Goal: Task Accomplishment & Management: Use online tool/utility

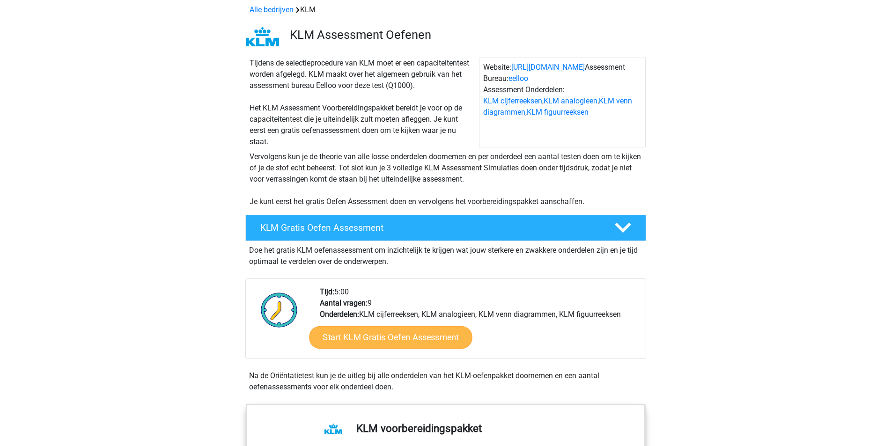
scroll to position [94, 0]
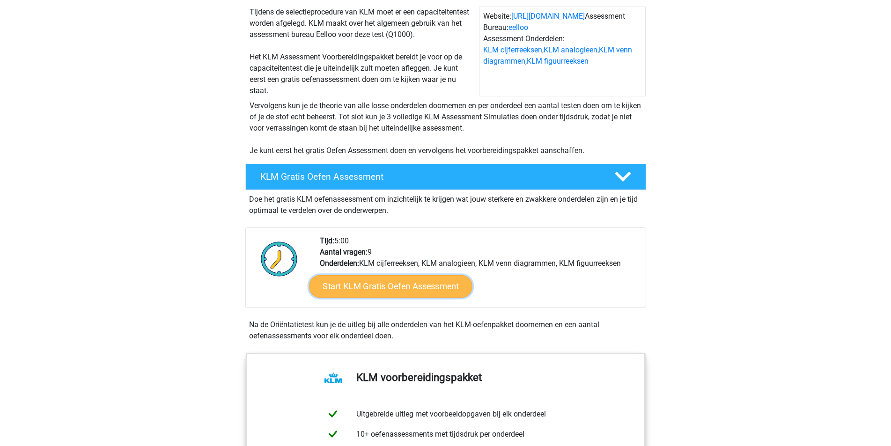
click at [439, 288] on link "Start KLM Gratis Oefen Assessment" at bounding box center [390, 286] width 163 height 22
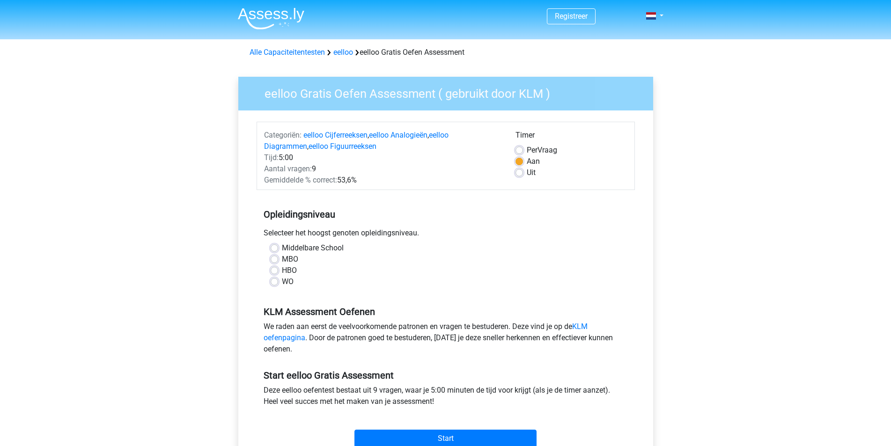
click at [315, 247] on label "Middelbare School" at bounding box center [313, 248] width 62 height 11
click at [278, 247] on input "Middelbare School" at bounding box center [274, 247] width 7 height 9
radio input "true"
click at [527, 173] on label "Uit" at bounding box center [531, 172] width 9 height 11
click at [521, 173] on input "Uit" at bounding box center [519, 171] width 7 height 9
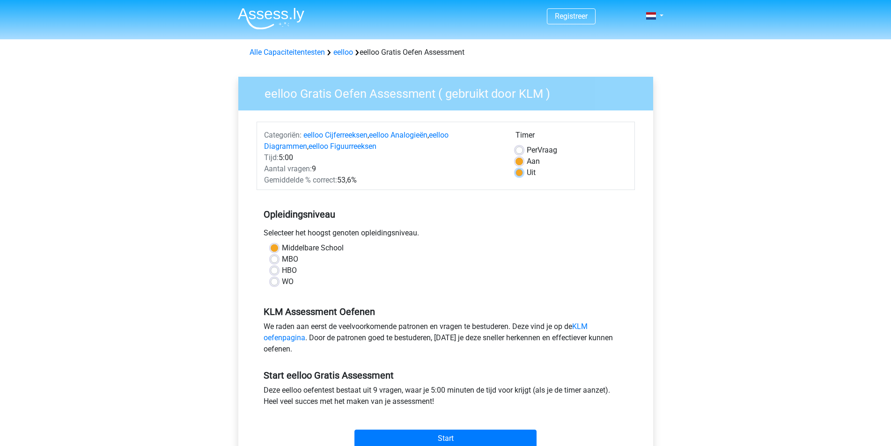
radio input "true"
click at [526, 161] on div "Aan" at bounding box center [572, 161] width 112 height 11
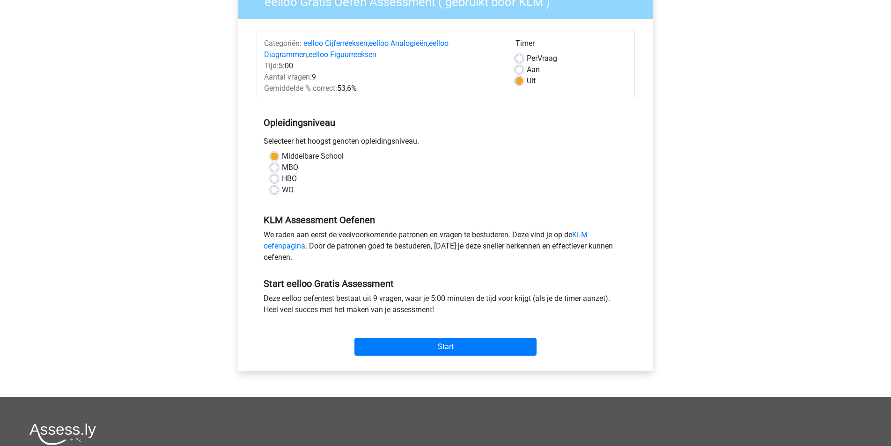
scroll to position [94, 0]
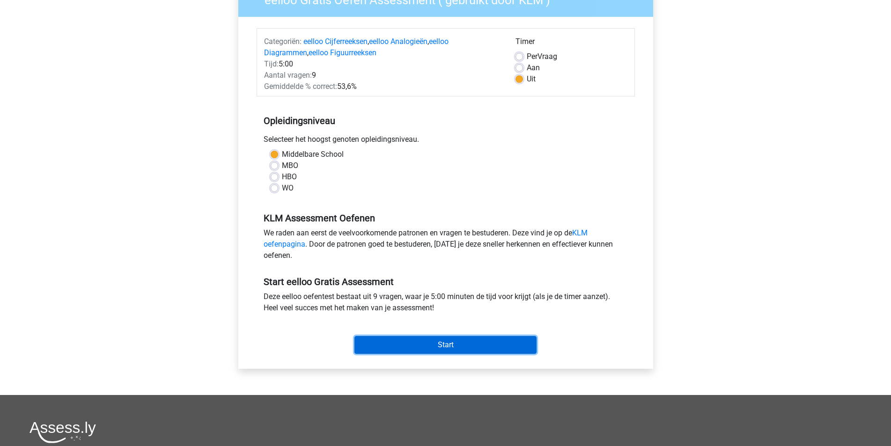
click at [431, 347] on input "Start" at bounding box center [446, 345] width 182 height 18
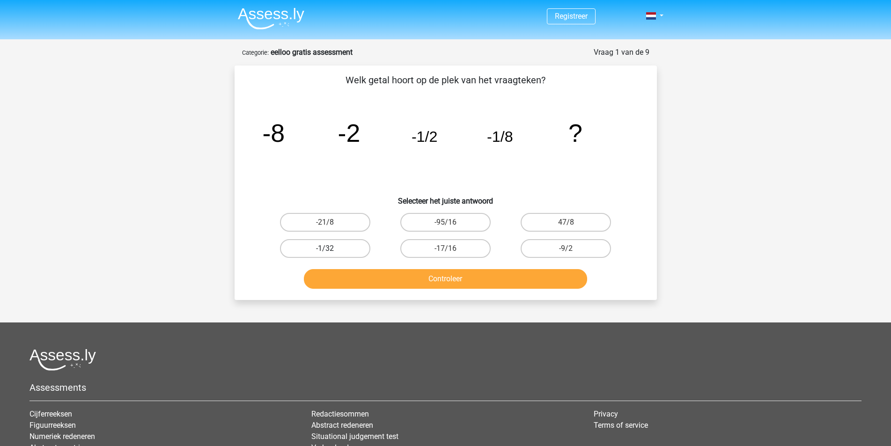
click at [345, 248] on label "-1/32" at bounding box center [325, 248] width 90 height 19
click at [331, 249] on input "-1/32" at bounding box center [328, 252] width 6 height 6
radio input "true"
click at [354, 278] on button "Controleer" at bounding box center [445, 279] width 283 height 20
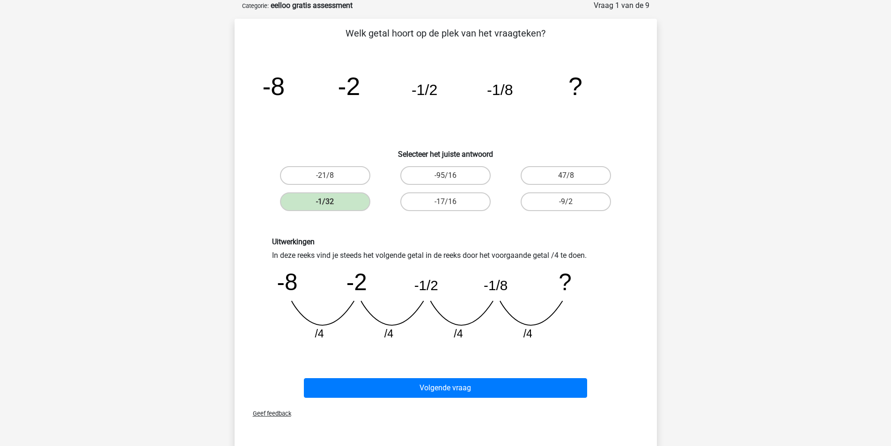
scroll to position [94, 0]
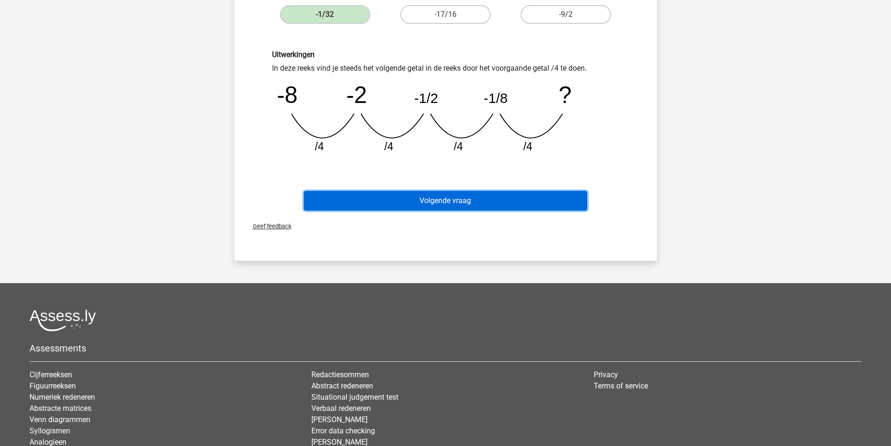
click at [453, 197] on button "Volgende vraag" at bounding box center [445, 201] width 283 height 20
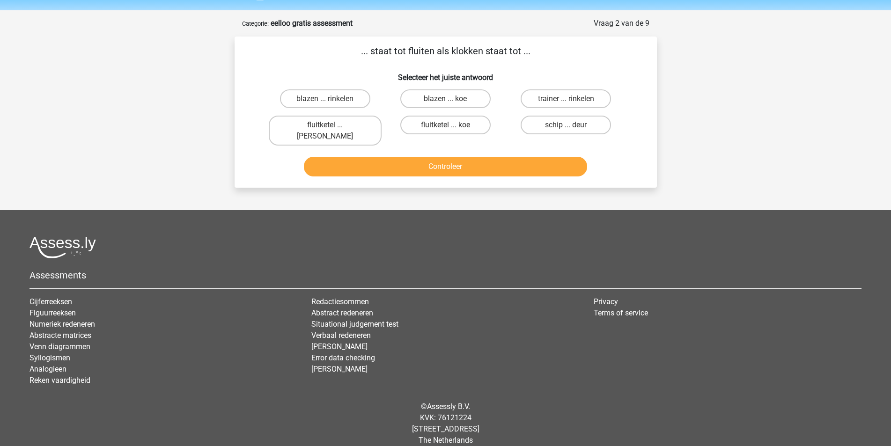
scroll to position [0, 0]
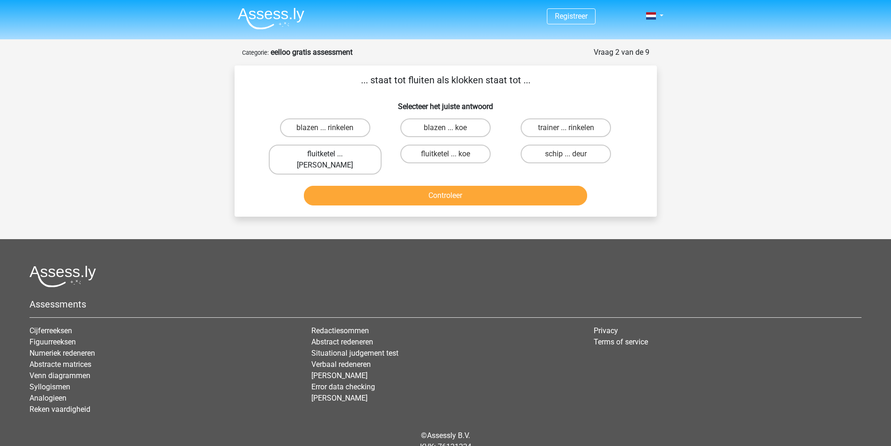
click at [352, 156] on label "fluitketel ... luiden" at bounding box center [325, 160] width 113 height 30
click at [331, 156] on input "fluitketel ... luiden" at bounding box center [328, 157] width 6 height 6
radio input "true"
click at [368, 186] on button "Controleer" at bounding box center [445, 196] width 283 height 20
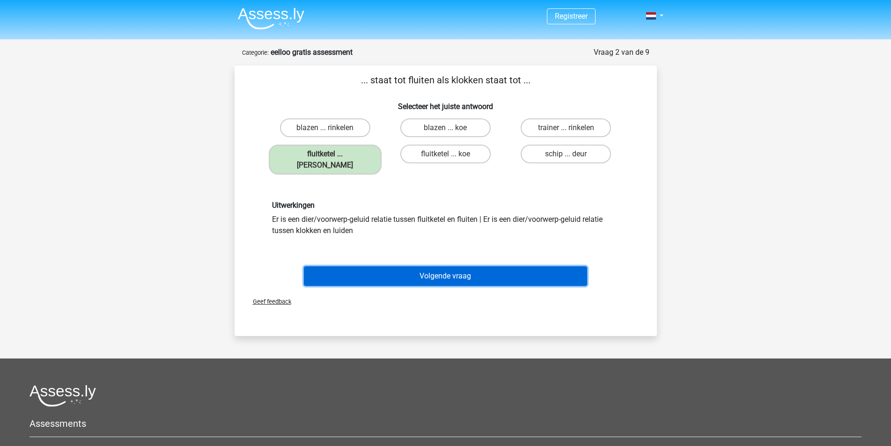
click at [463, 267] on button "Volgende vraag" at bounding box center [445, 277] width 283 height 20
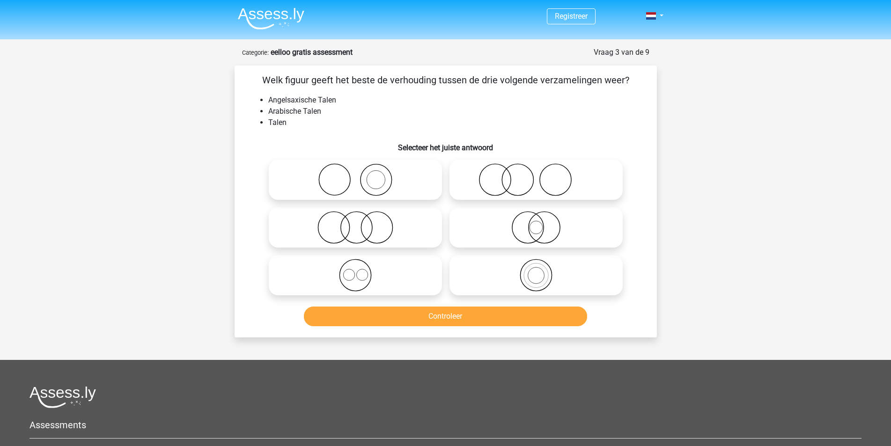
click at [364, 177] on icon at bounding box center [356, 179] width 166 height 33
click at [362, 175] on input "radio" at bounding box center [359, 172] width 6 height 6
radio input "true"
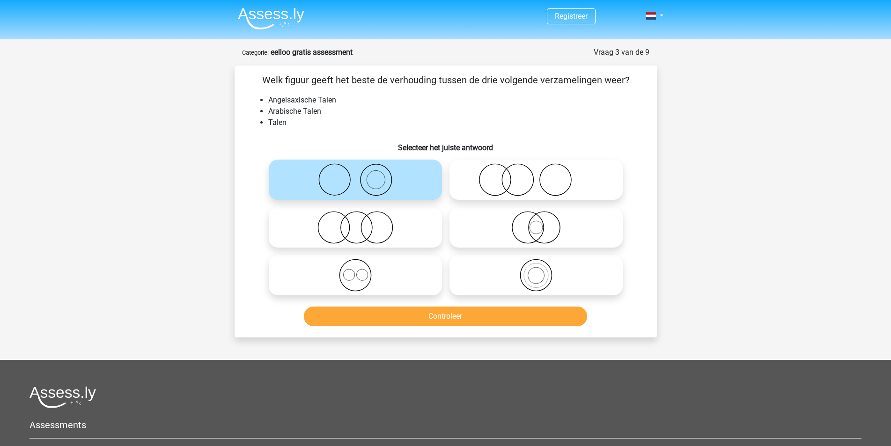
click at [410, 173] on icon at bounding box center [356, 179] width 166 height 33
click at [362, 173] on input "radio" at bounding box center [359, 172] width 6 height 6
click at [499, 162] on label at bounding box center [536, 180] width 173 height 40
click at [536, 169] on input "radio" at bounding box center [539, 172] width 6 height 6
radio input "true"
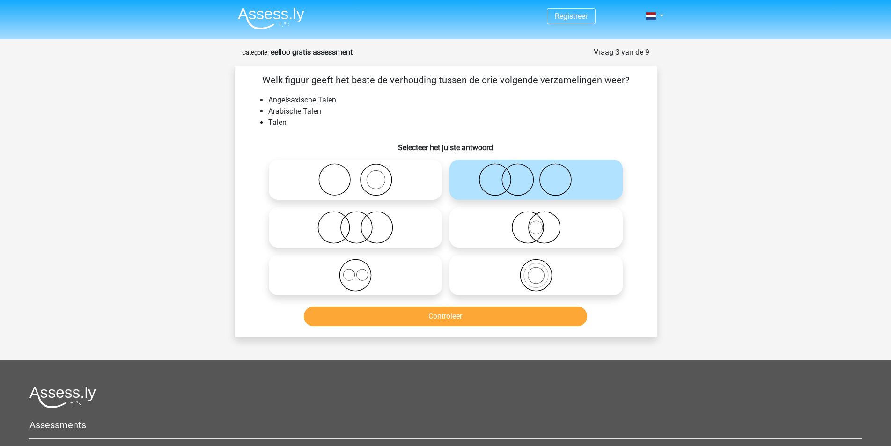
click at [331, 73] on div "Welk figuur geeft het beste de verhouding tussen de drie volgende verzamelingen…" at bounding box center [446, 202] width 423 height 272
click at [356, 114] on li "Arabische Talen" at bounding box center [455, 111] width 374 height 11
click at [534, 260] on circle at bounding box center [535, 275] width 31 height 31
click at [536, 265] on input "radio" at bounding box center [539, 268] width 6 height 6
radio input "true"
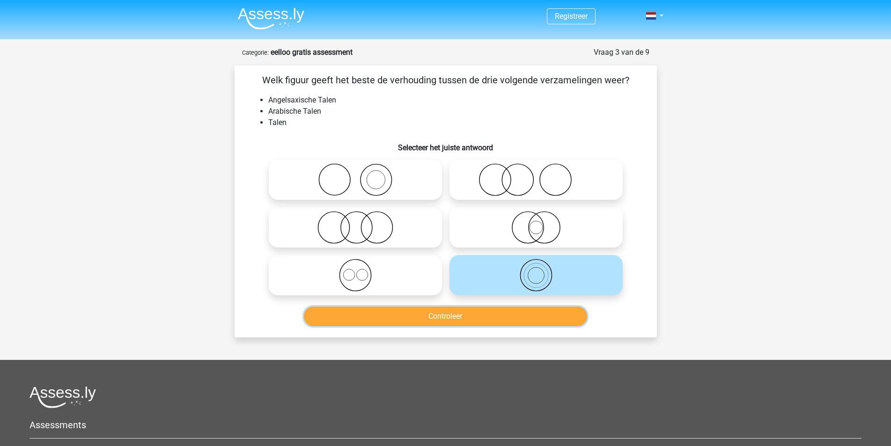
click at [528, 307] on button "Controleer" at bounding box center [445, 317] width 283 height 20
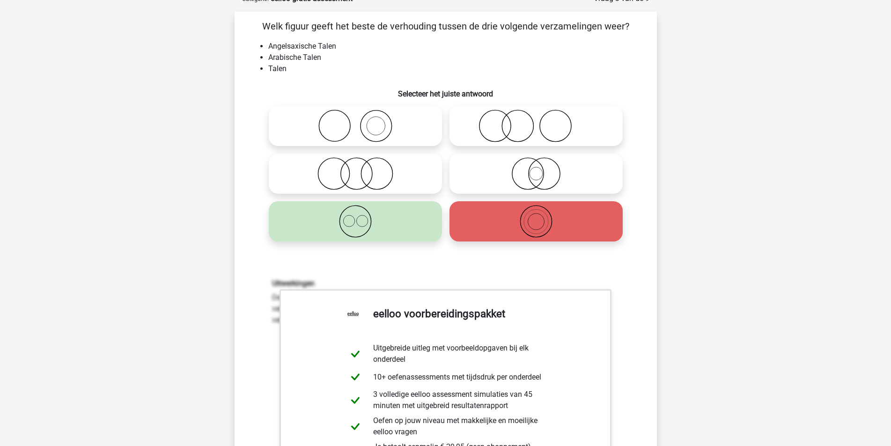
scroll to position [47, 0]
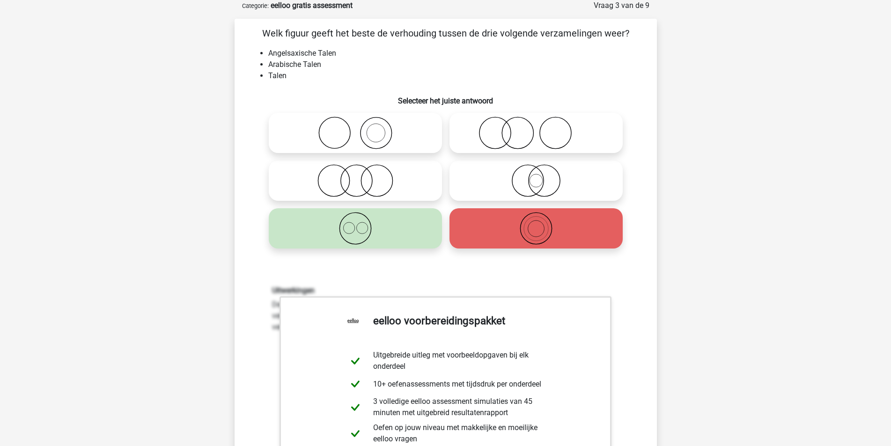
click at [453, 268] on div "Uitwerkingen De verzameling Angelsaxische Talen staat volledig los van de verza…" at bounding box center [446, 409] width 393 height 290
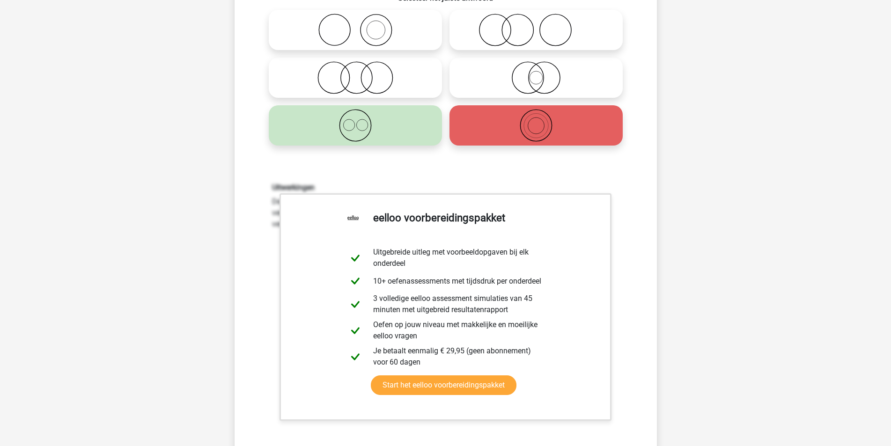
scroll to position [328, 0]
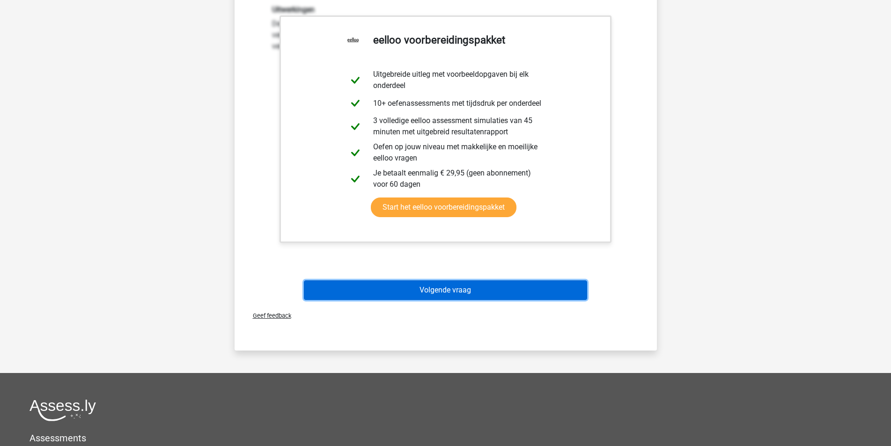
click at [425, 293] on button "Volgende vraag" at bounding box center [445, 291] width 283 height 20
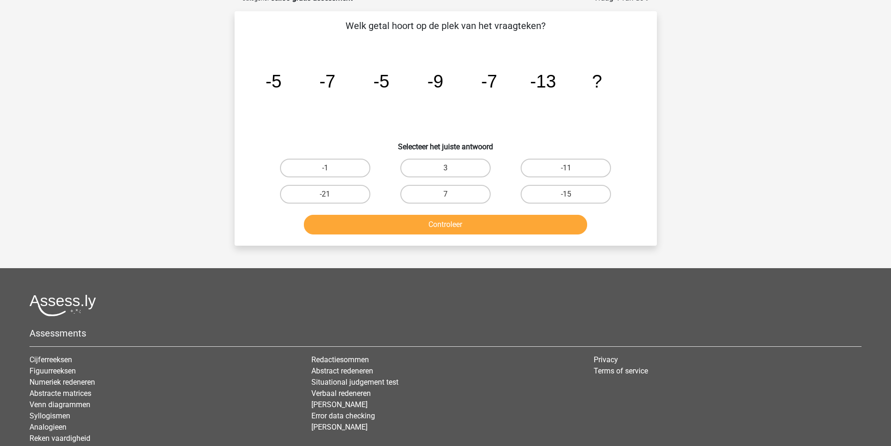
scroll to position [47, 0]
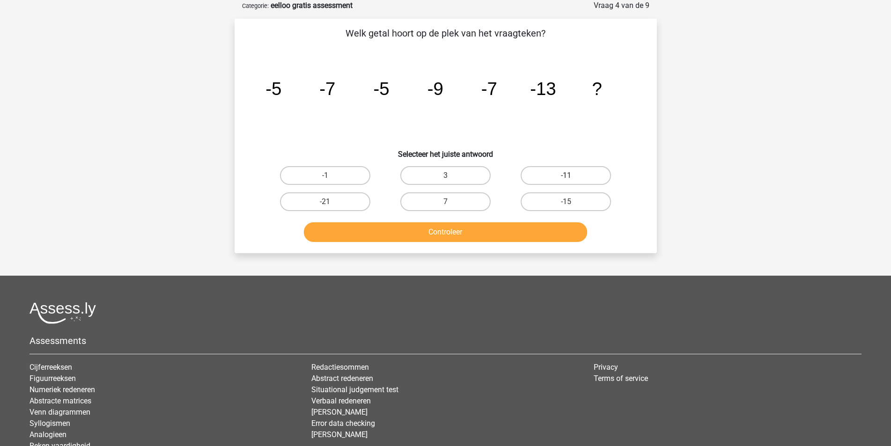
click at [534, 174] on label "-11" at bounding box center [566, 175] width 90 height 19
click at [566, 176] on input "-11" at bounding box center [569, 179] width 6 height 6
radio input "true"
click at [505, 229] on button "Controleer" at bounding box center [445, 233] width 283 height 20
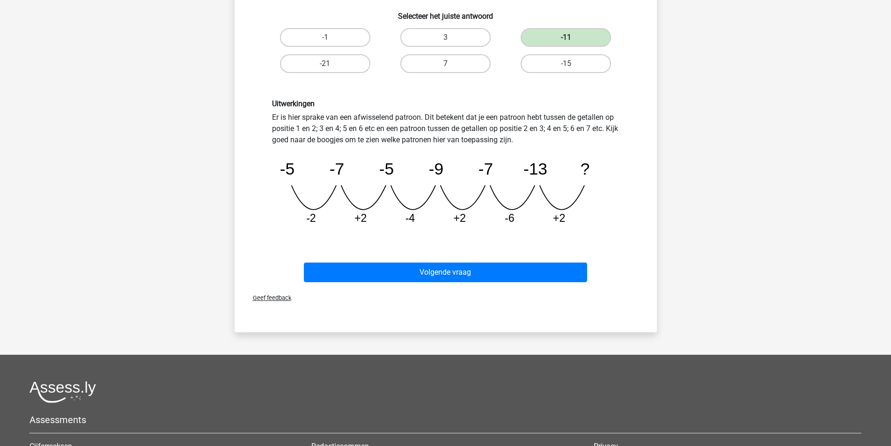
scroll to position [187, 0]
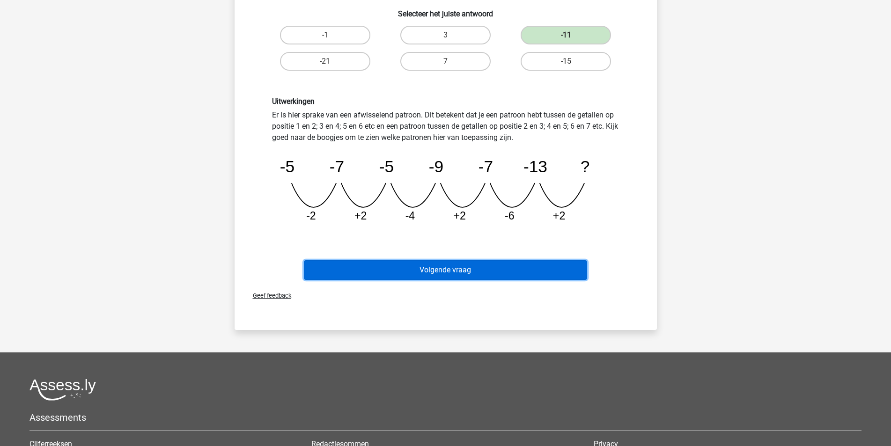
click at [419, 269] on button "Volgende vraag" at bounding box center [445, 270] width 283 height 20
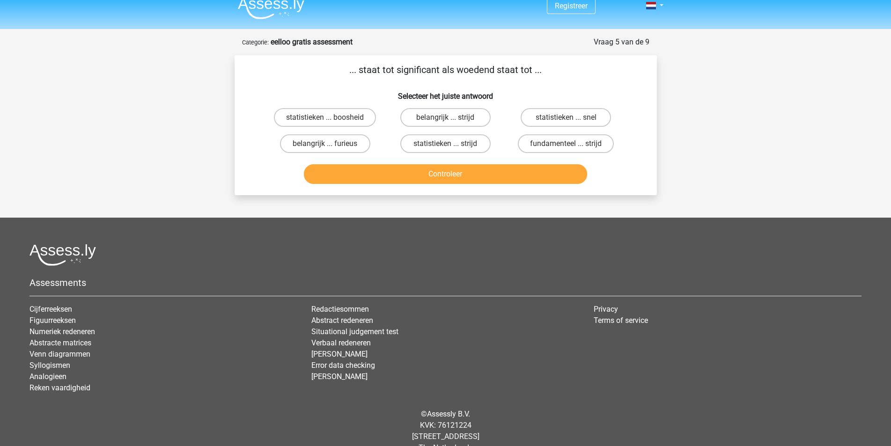
scroll to position [0, 0]
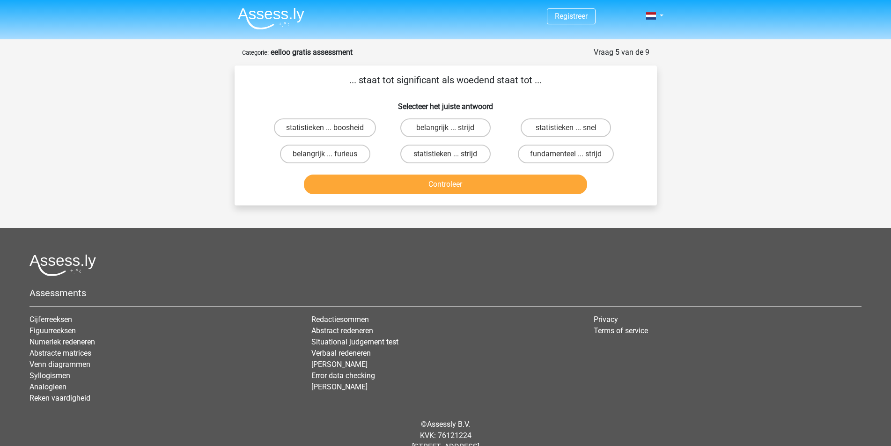
click at [486, 74] on p "... staat tot significant als woedend staat tot ..." at bounding box center [446, 80] width 393 height 14
click at [529, 153] on label "fundamenteel ... strijd" at bounding box center [566, 154] width 96 height 19
click at [566, 154] on input "fundamenteel ... strijd" at bounding box center [569, 157] width 6 height 6
radio input "true"
click at [472, 125] on label "belangrijk ... strijd" at bounding box center [446, 128] width 90 height 19
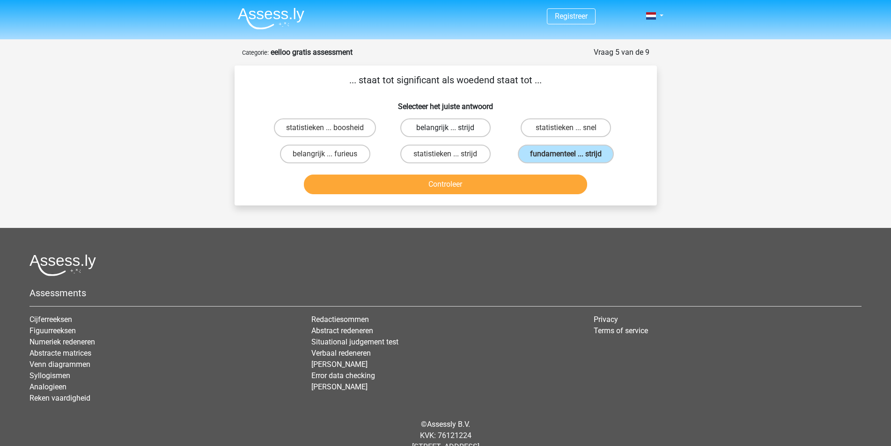
click at [452, 128] on input "belangrijk ... strijd" at bounding box center [449, 131] width 6 height 6
radio input "true"
click at [488, 190] on button "Controleer" at bounding box center [445, 185] width 283 height 20
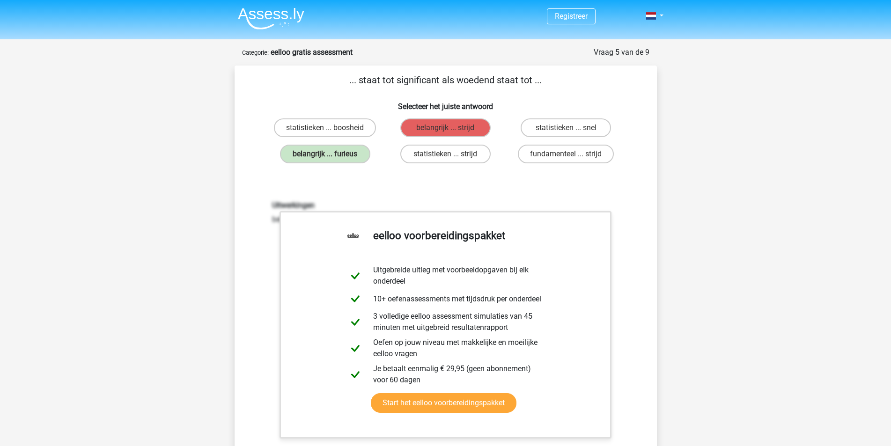
click at [371, 187] on div "Uitwerkingen belangrijk is een synoniem van significant | woedend is een synoni…" at bounding box center [446, 323] width 393 height 290
click at [359, 81] on p "... staat tot significant als woedend staat tot ..." at bounding box center [446, 80] width 393 height 14
drag, startPoint x: 361, startPoint y: 81, endPoint x: 532, endPoint y: 80, distance: 171.0
click at [532, 80] on p "... staat tot significant als woedend staat tot ..." at bounding box center [446, 80] width 393 height 14
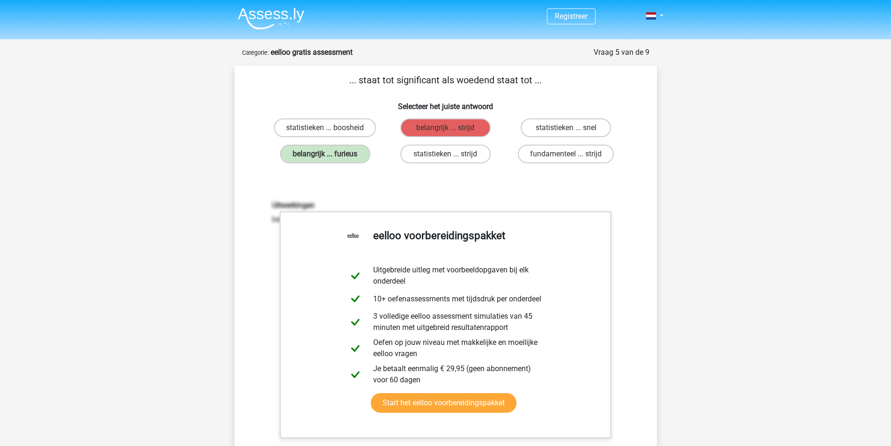
copy p "staat tot significant als woedend staat tot"
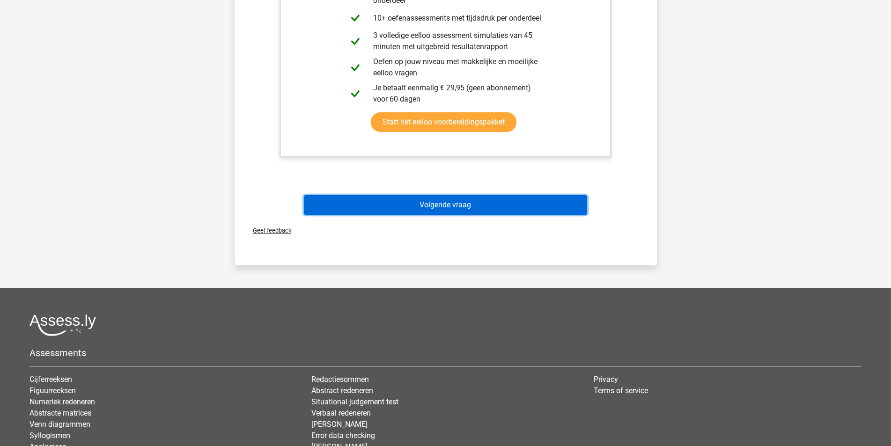
click at [445, 202] on button "Volgende vraag" at bounding box center [445, 205] width 283 height 20
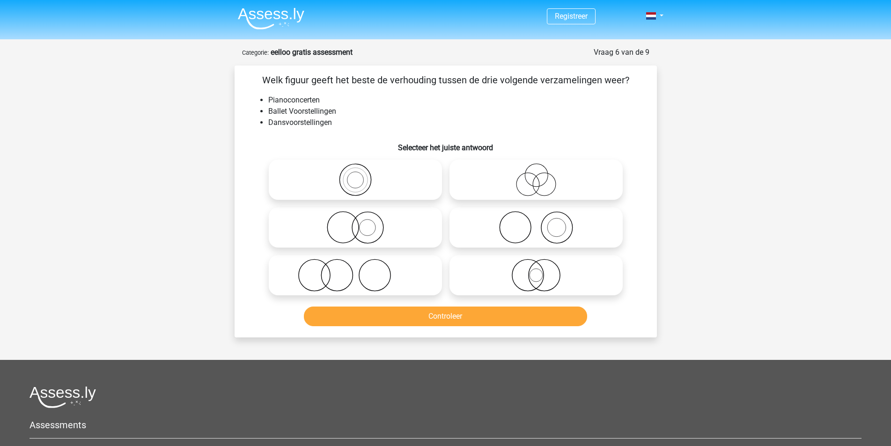
click at [535, 176] on icon at bounding box center [536, 179] width 166 height 33
click at [536, 175] on input "radio" at bounding box center [539, 172] width 6 height 6
radio input "true"
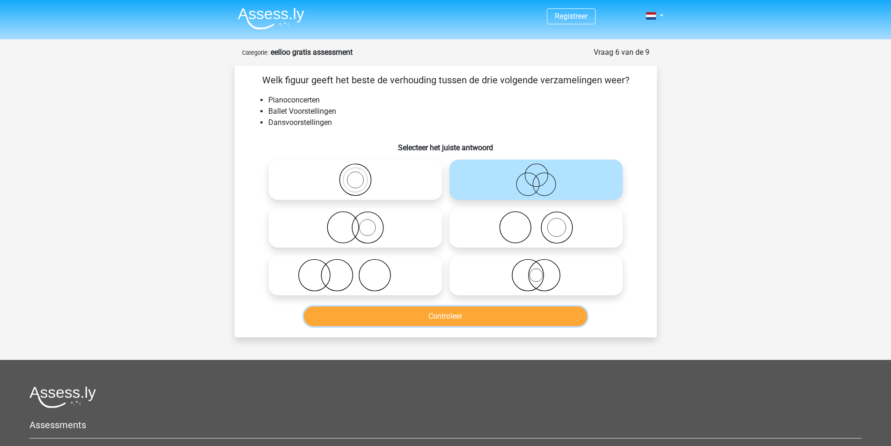
click at [463, 317] on button "Controleer" at bounding box center [445, 317] width 283 height 20
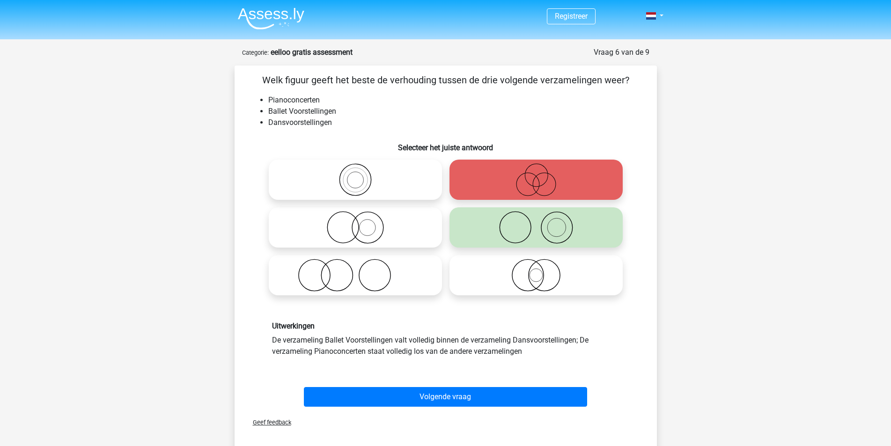
scroll to position [47, 0]
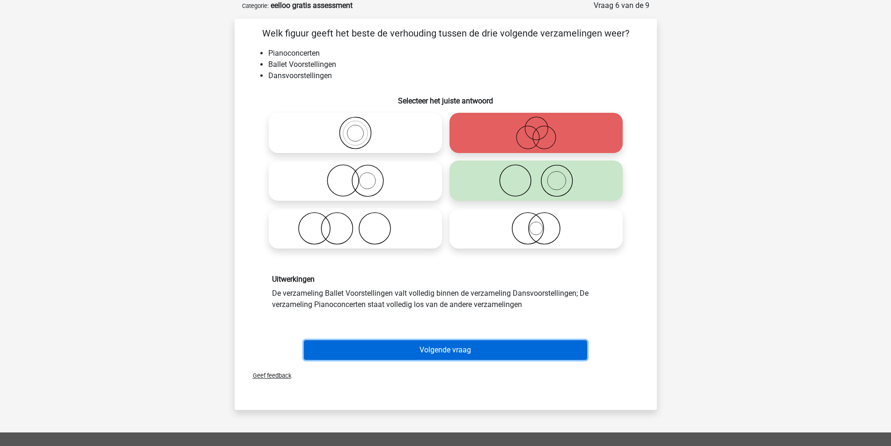
click at [458, 355] on button "Volgende vraag" at bounding box center [445, 351] width 283 height 20
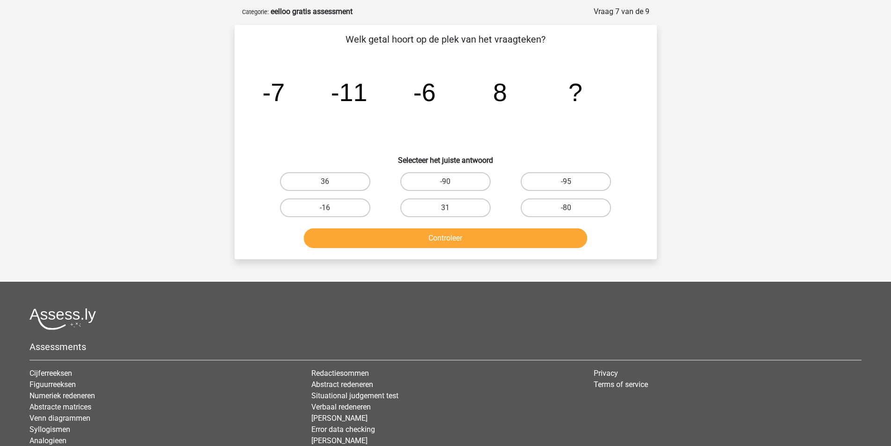
scroll to position [0, 0]
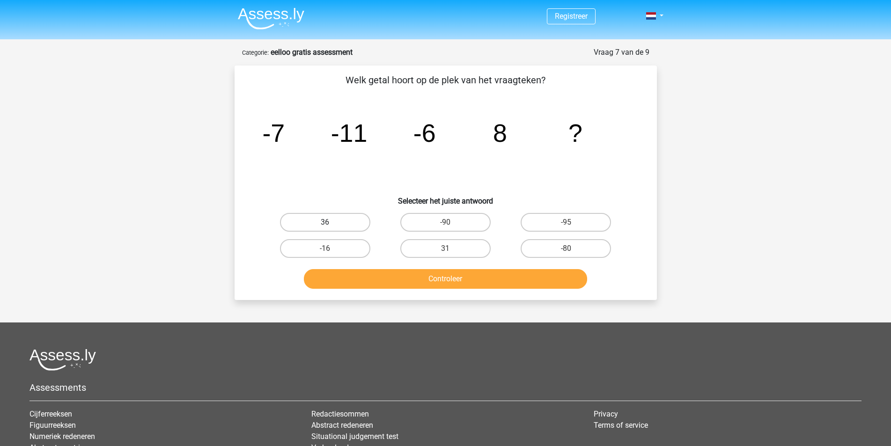
click at [341, 221] on label "36" at bounding box center [325, 222] width 90 height 19
click at [331, 223] on input "36" at bounding box center [328, 226] width 6 height 6
radio input "true"
click at [398, 290] on div "Controleer" at bounding box center [446, 280] width 362 height 23
click at [401, 280] on button "Controleer" at bounding box center [445, 279] width 283 height 20
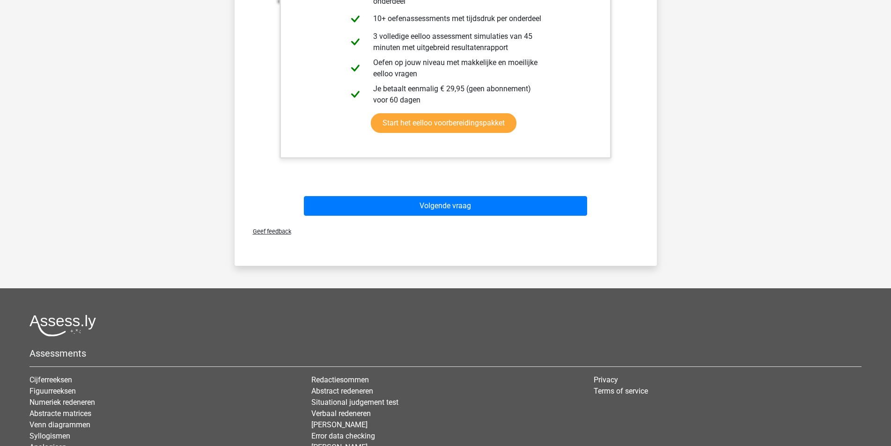
click at [624, 192] on div "Volgende vraag" at bounding box center [446, 204] width 393 height 31
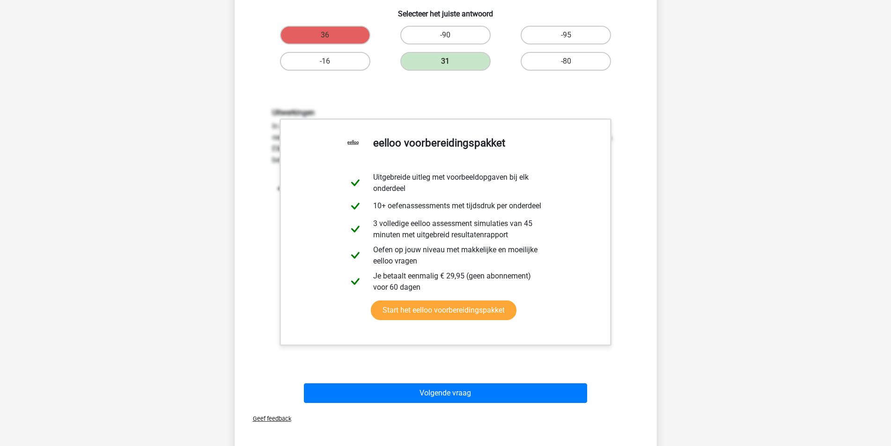
click at [561, 117] on h6 "Uitwerkingen" at bounding box center [446, 112] width 348 height 9
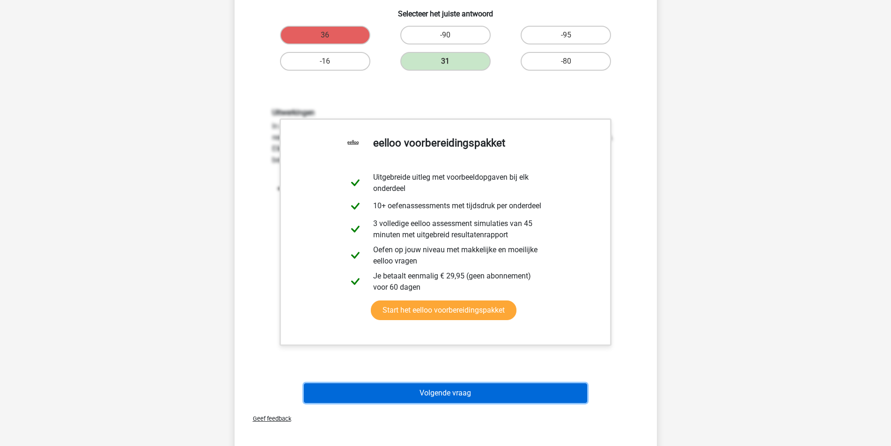
click at [397, 396] on button "Volgende vraag" at bounding box center [445, 394] width 283 height 20
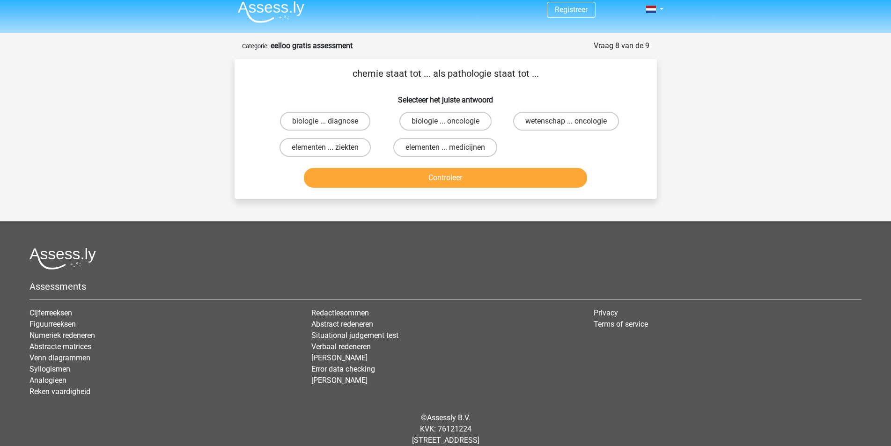
scroll to position [0, 0]
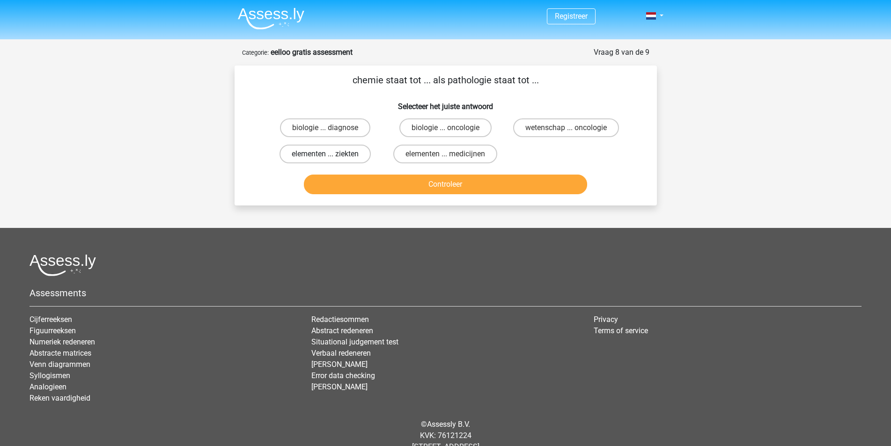
click at [346, 154] on label "elementen ... ziekten" at bounding box center [325, 154] width 91 height 19
click at [331, 154] on input "elementen ... ziekten" at bounding box center [328, 157] width 6 height 6
radio input "true"
click at [376, 189] on button "Controleer" at bounding box center [445, 185] width 283 height 20
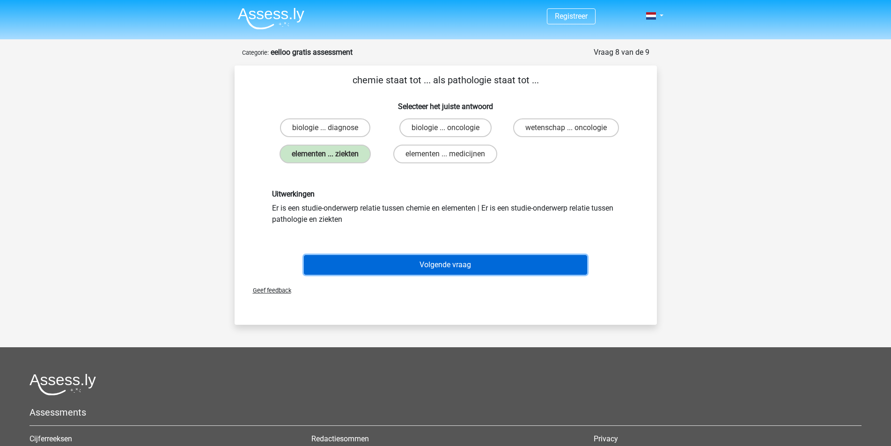
click at [406, 263] on button "Volgende vraag" at bounding box center [445, 265] width 283 height 20
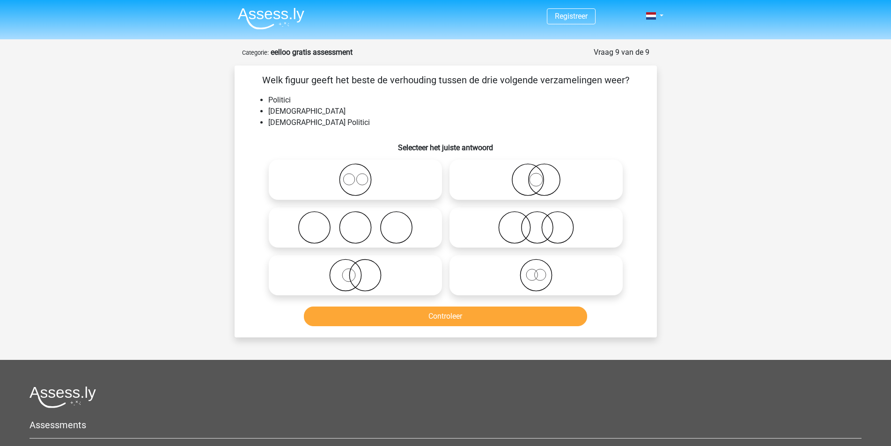
click at [355, 273] on circle at bounding box center [348, 275] width 13 height 13
click at [356, 271] on input "radio" at bounding box center [359, 268] width 6 height 6
radio input "true"
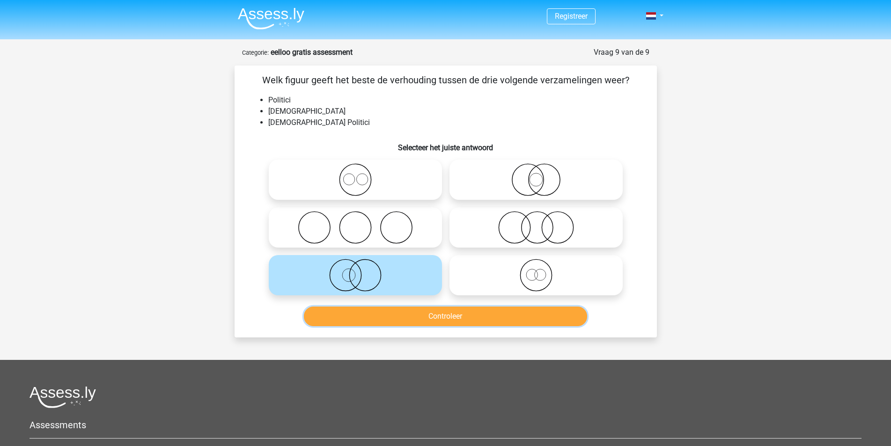
click at [376, 324] on button "Controleer" at bounding box center [445, 317] width 283 height 20
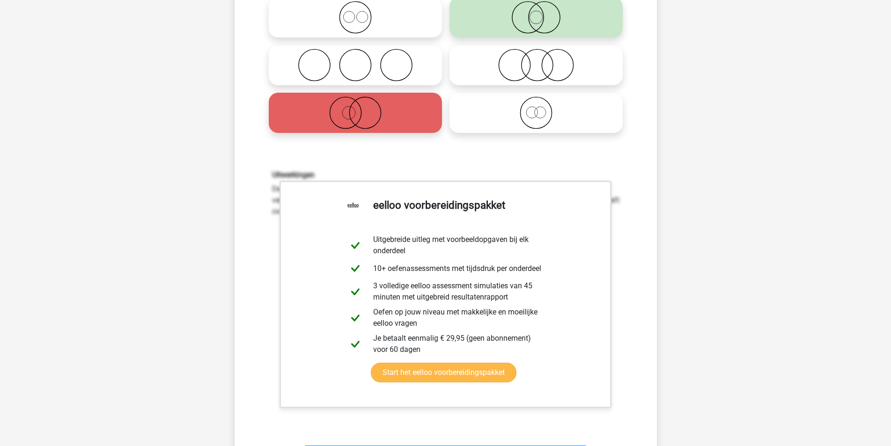
scroll to position [234, 0]
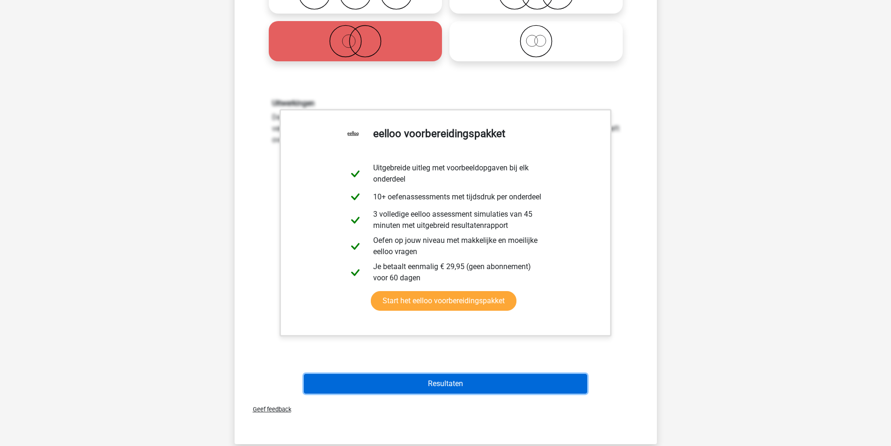
click at [488, 389] on button "Resultaten" at bounding box center [445, 384] width 283 height 20
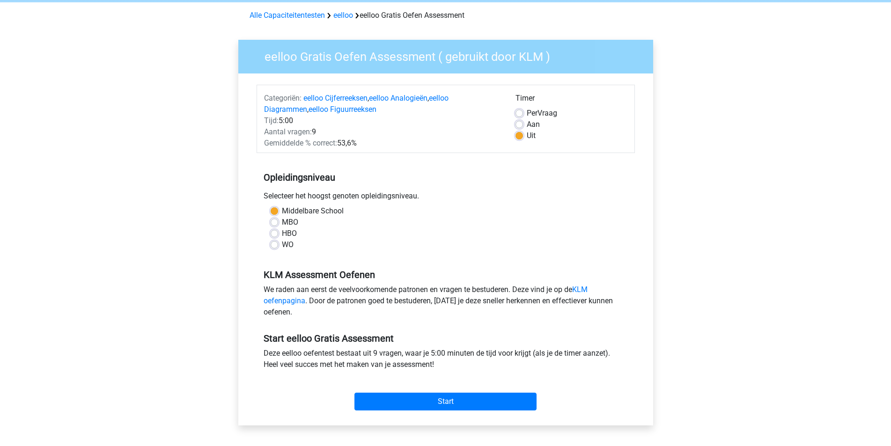
scroll to position [94, 0]
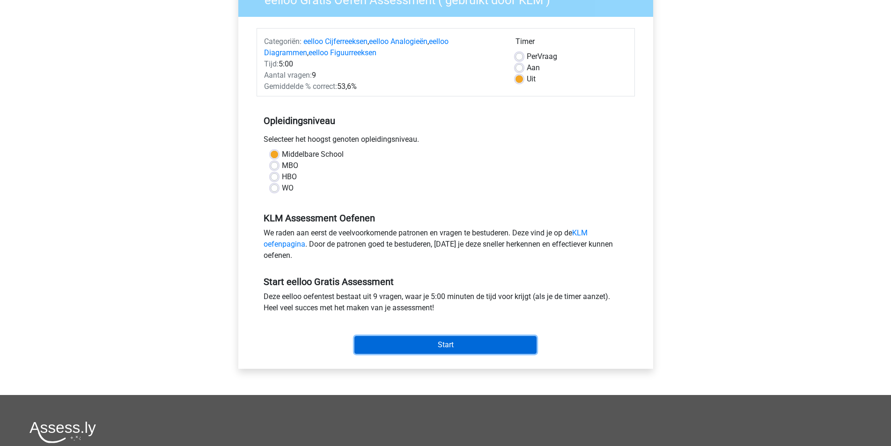
click at [433, 343] on input "Start" at bounding box center [446, 345] width 182 height 18
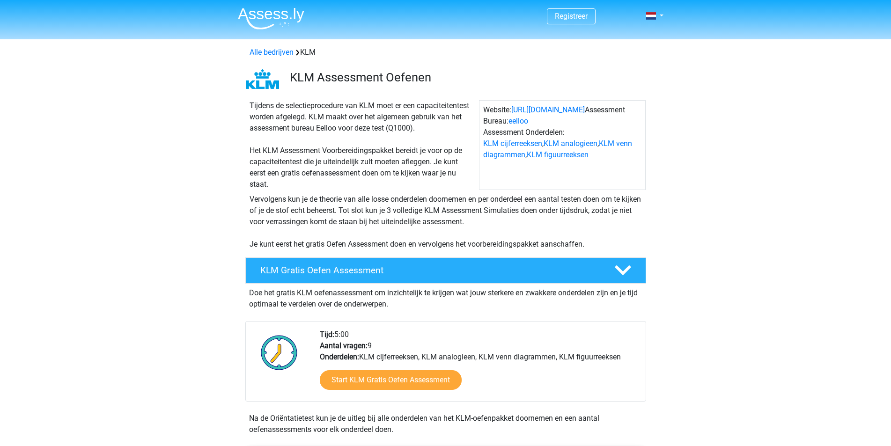
scroll to position [94, 0]
